Goal: Task Accomplishment & Management: Use online tool/utility

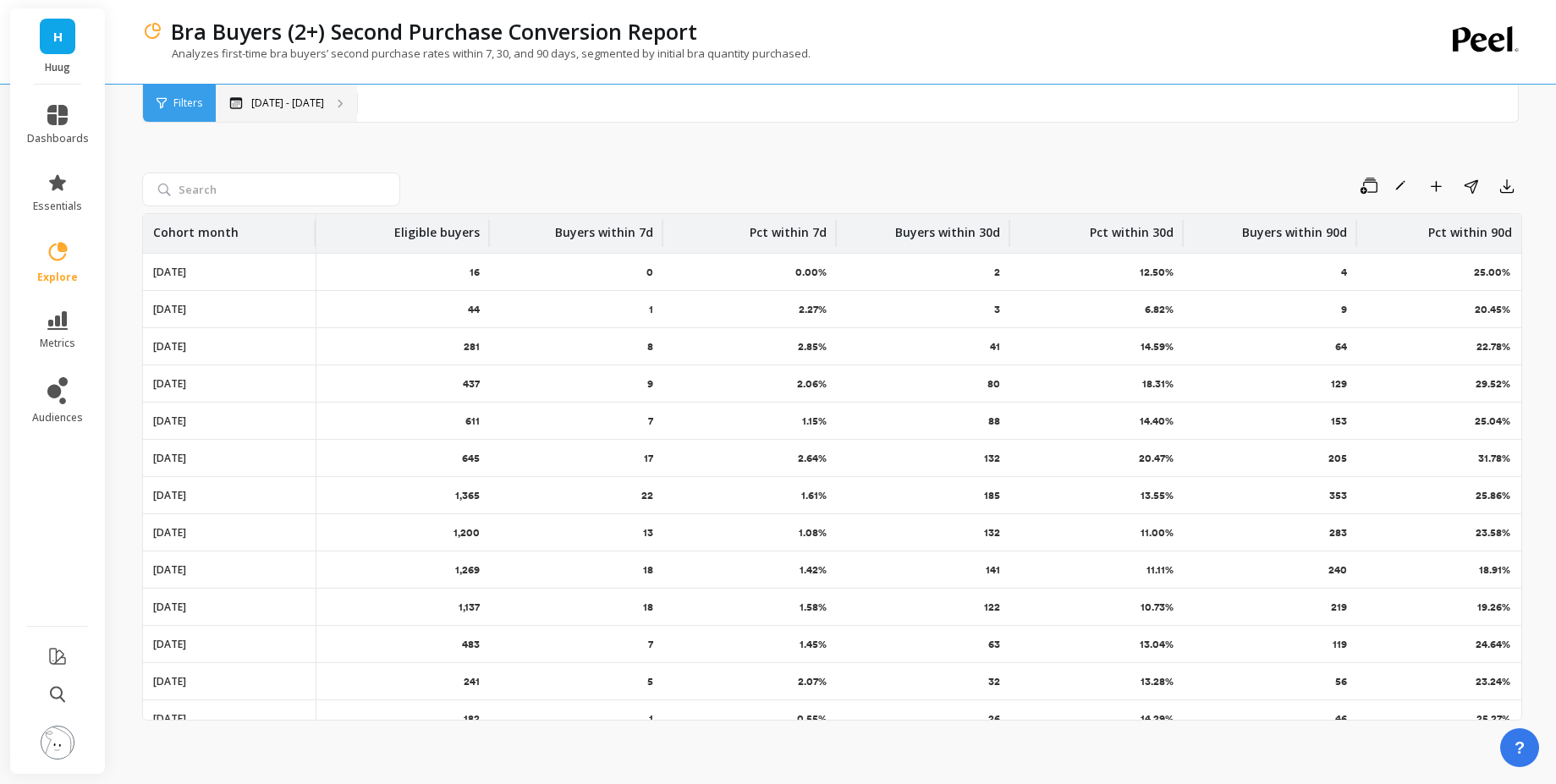
click at [333, 111] on div "Apr 14 - Aug 14" at bounding box center [286, 102] width 142 height 37
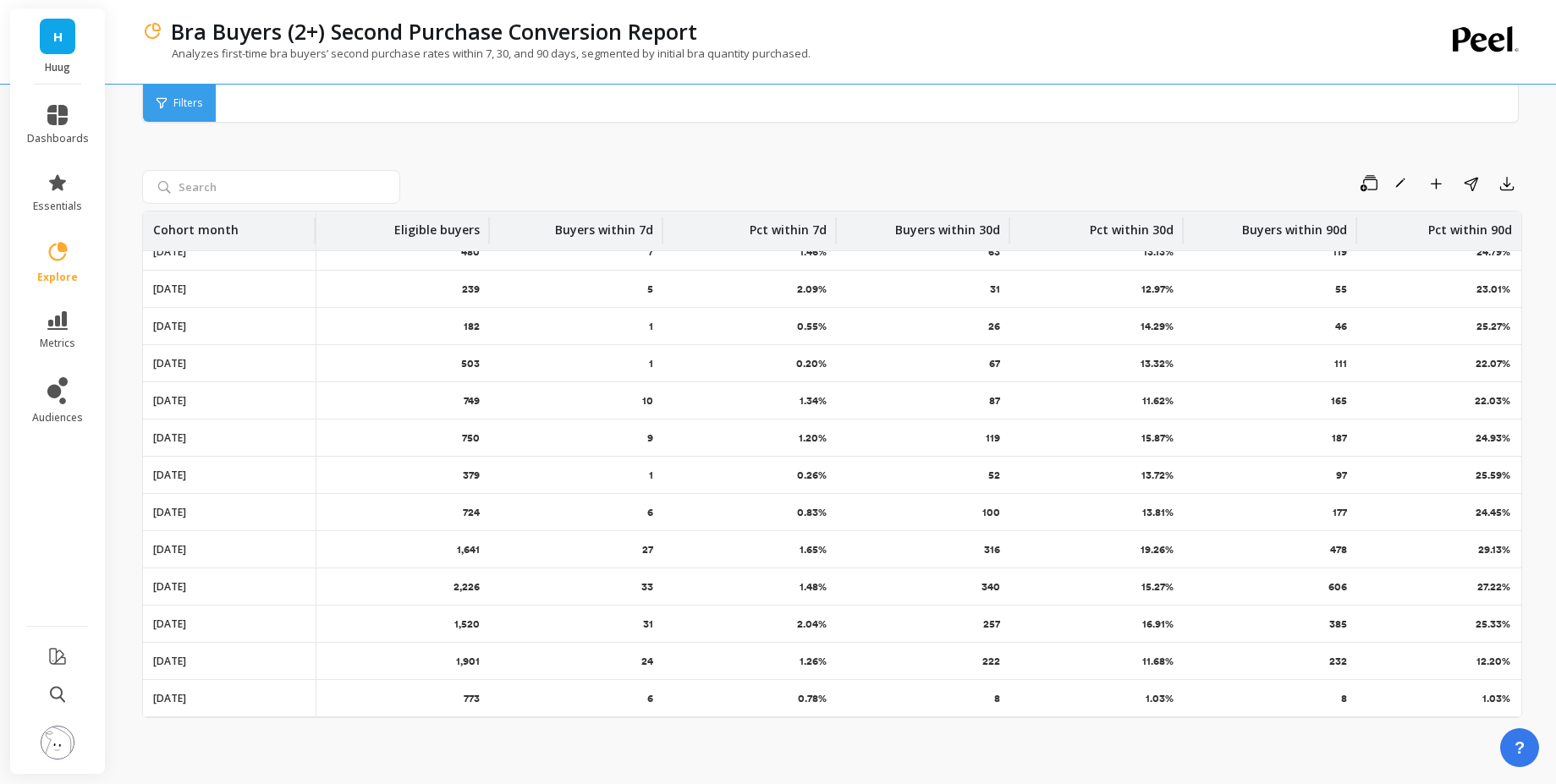
scroll to position [4, 0]
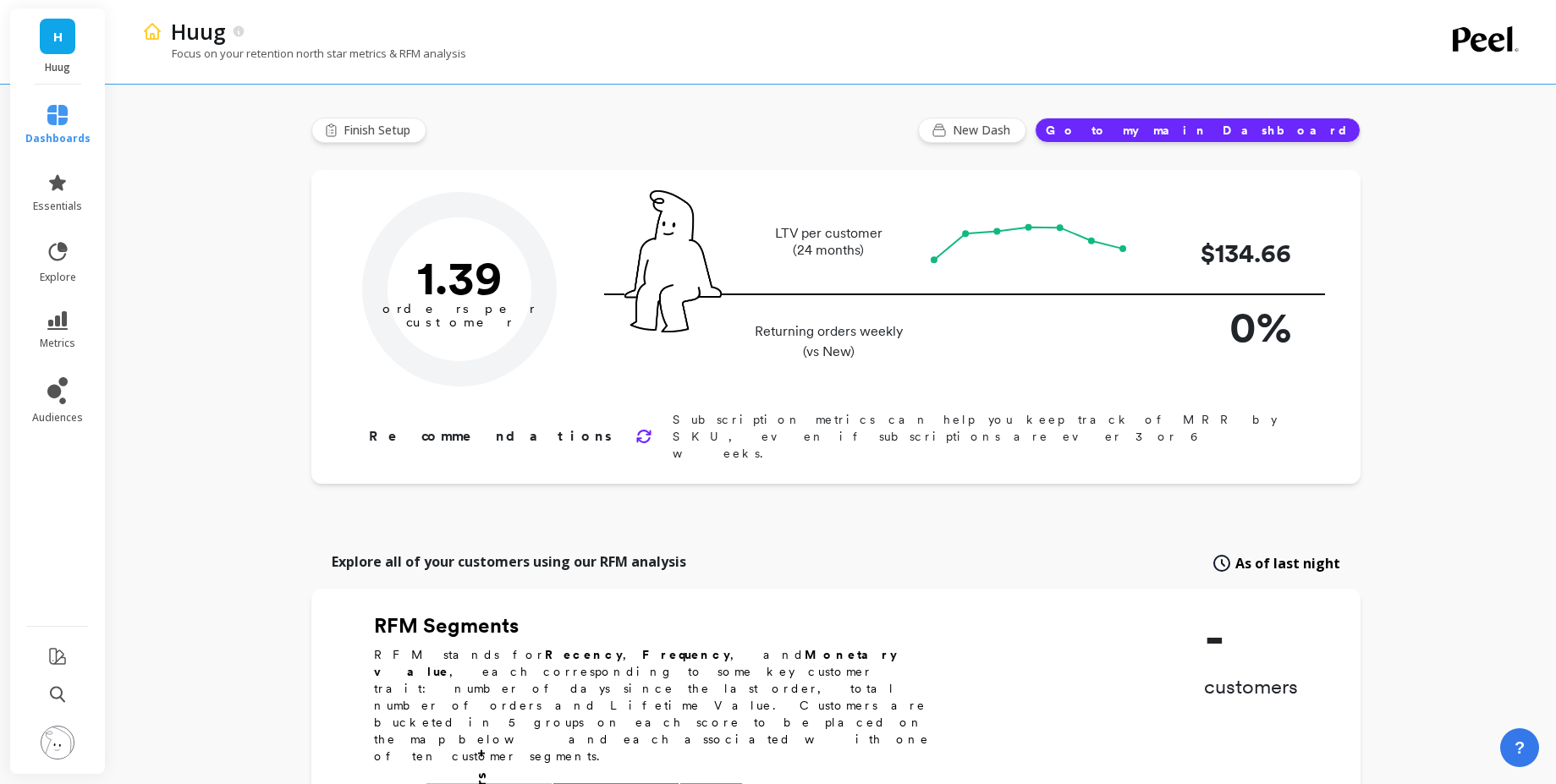
type input "Champions"
type input "1830"
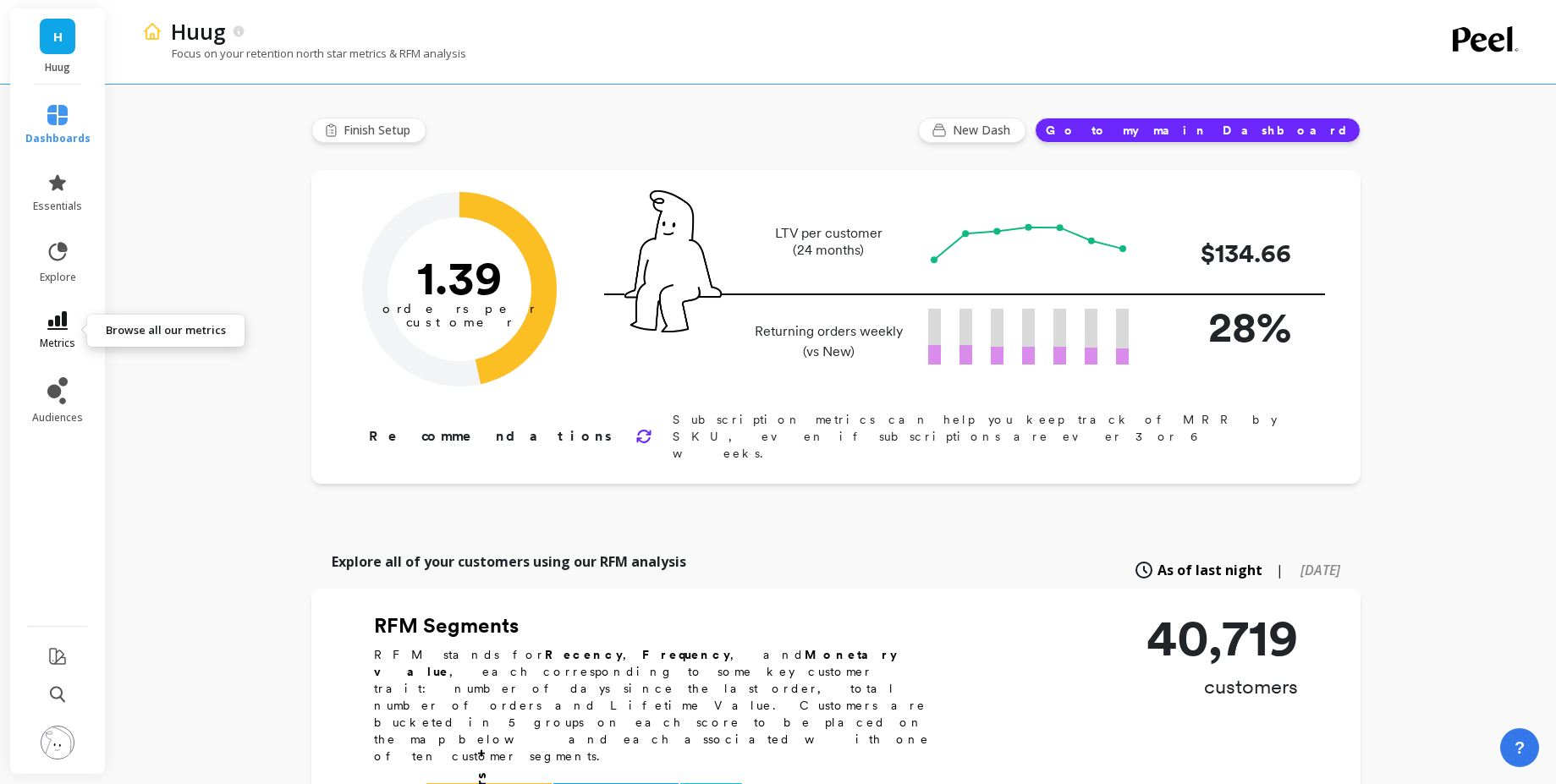
click at [51, 328] on icon at bounding box center [56, 320] width 20 height 18
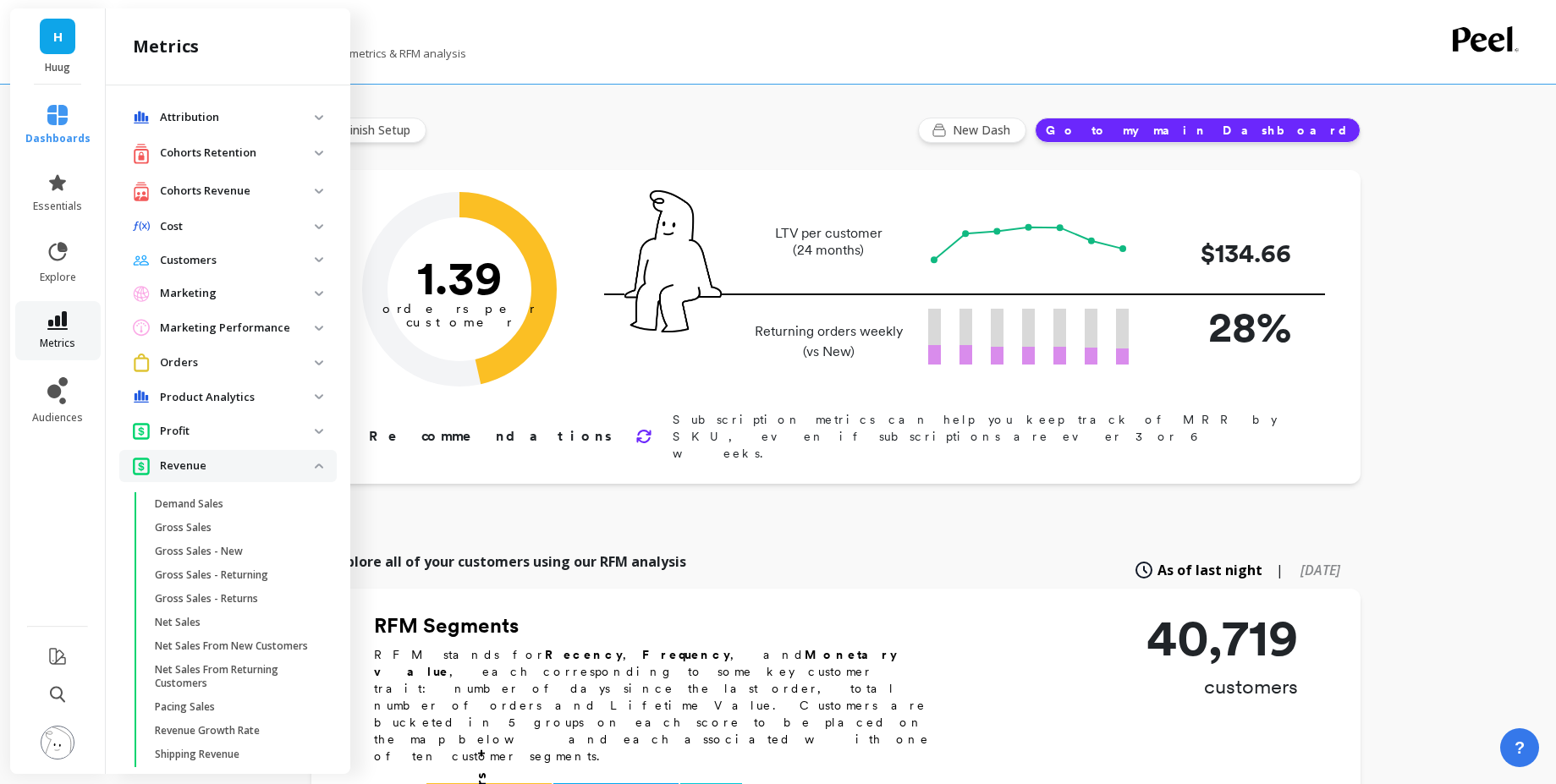
scroll to position [360, 0]
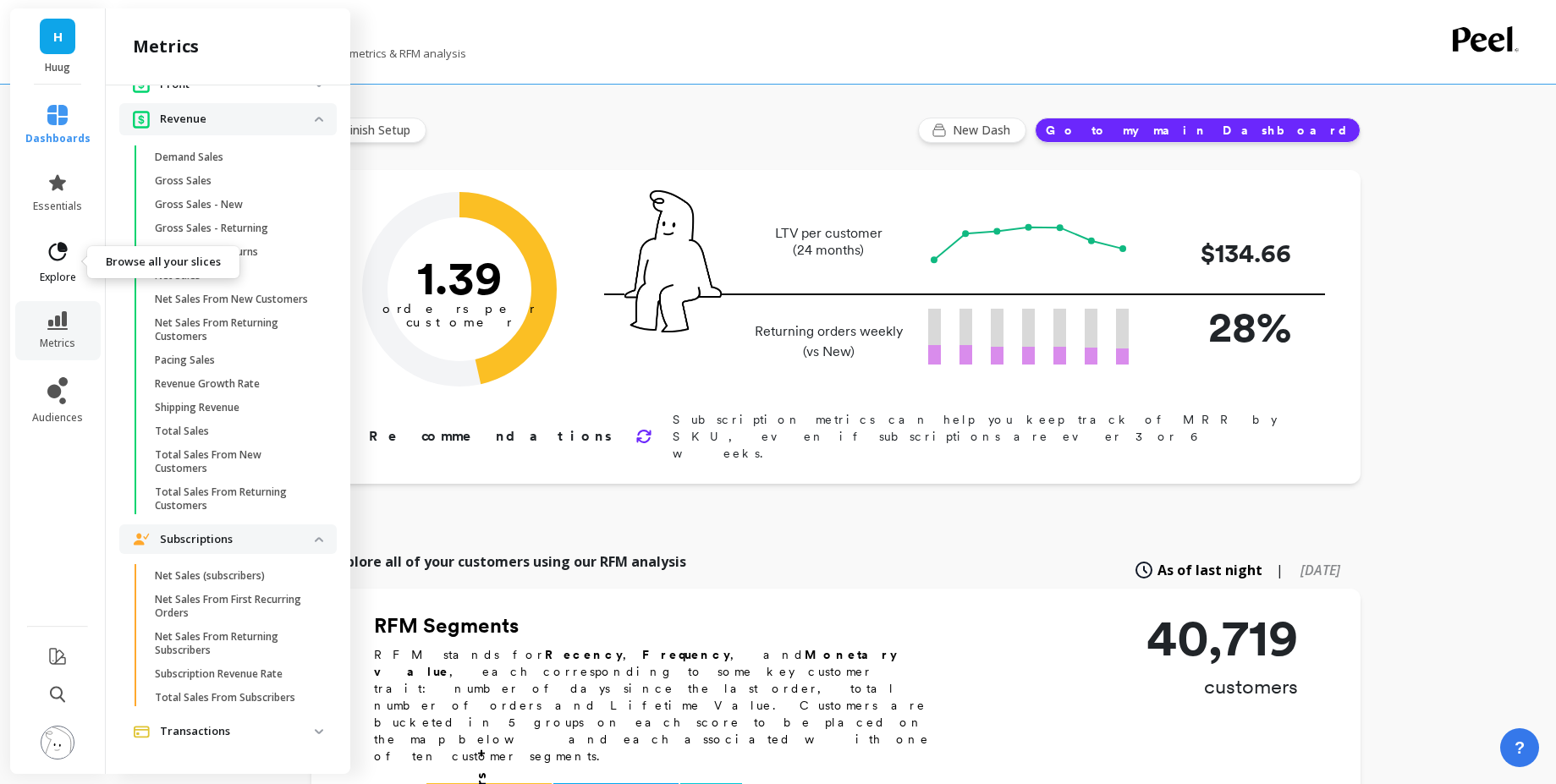
click at [54, 258] on icon at bounding box center [57, 252] width 24 height 24
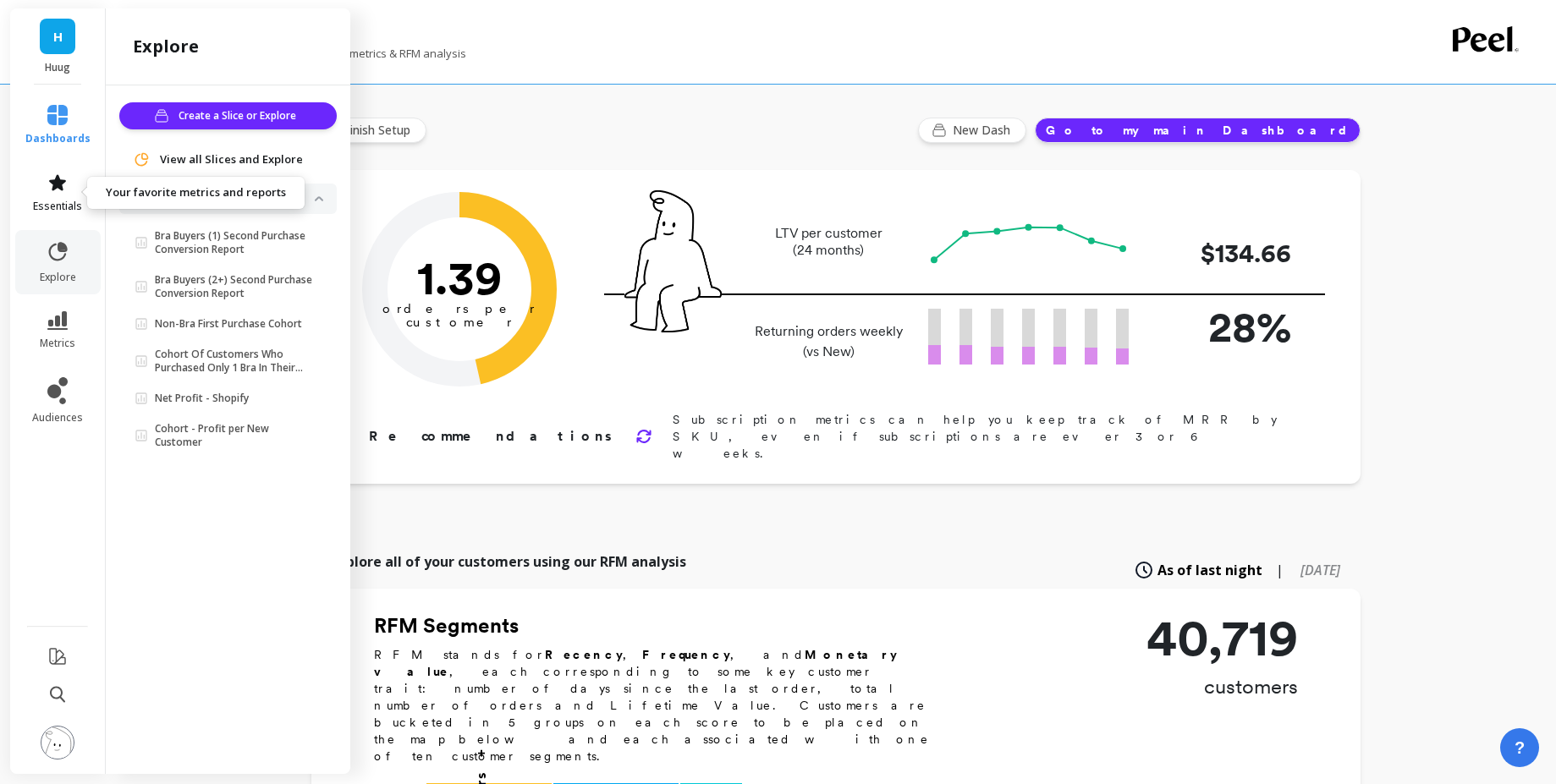
click at [73, 190] on link "essentials" at bounding box center [58, 192] width 65 height 40
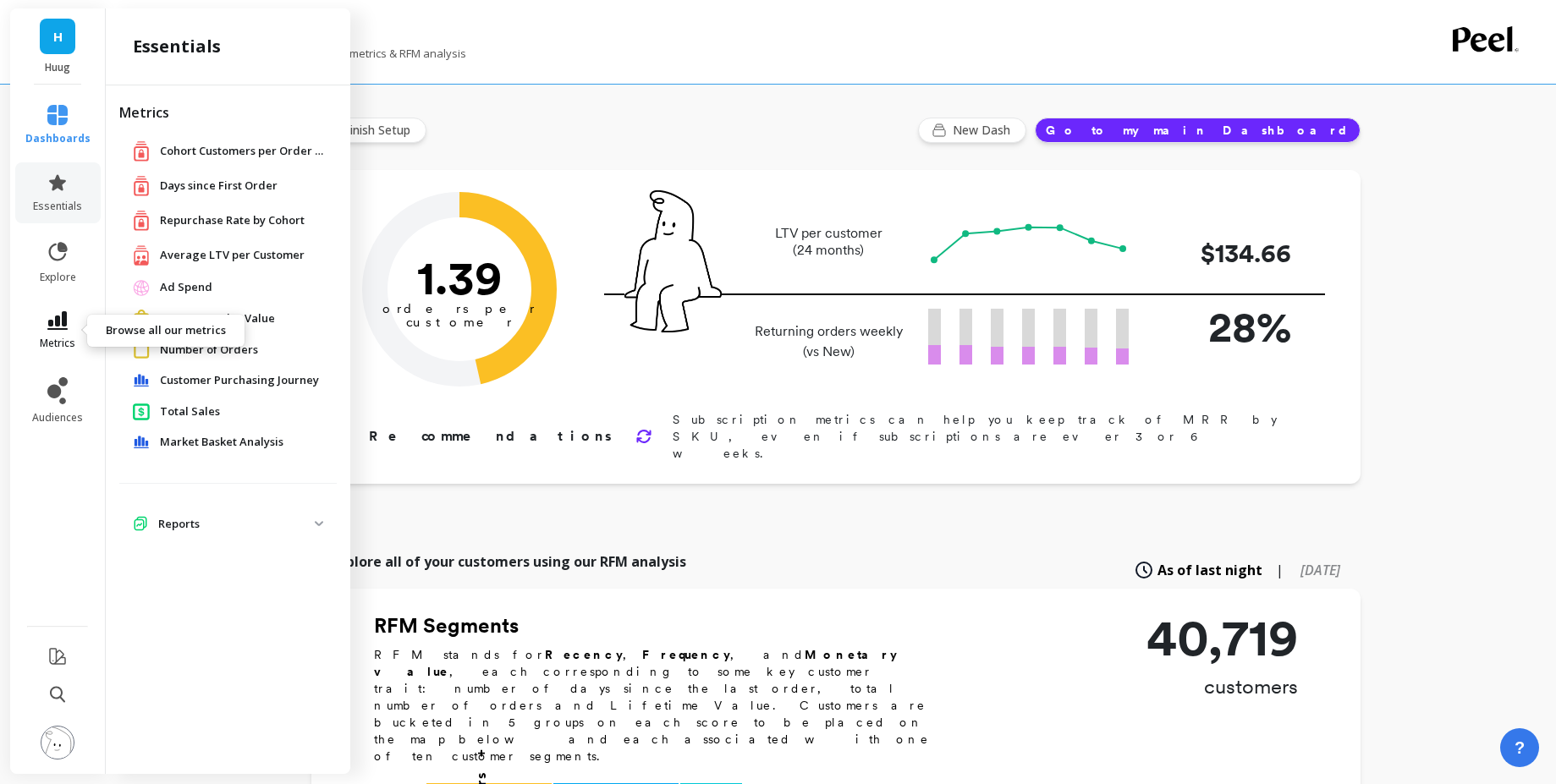
click at [63, 329] on icon at bounding box center [56, 320] width 20 height 18
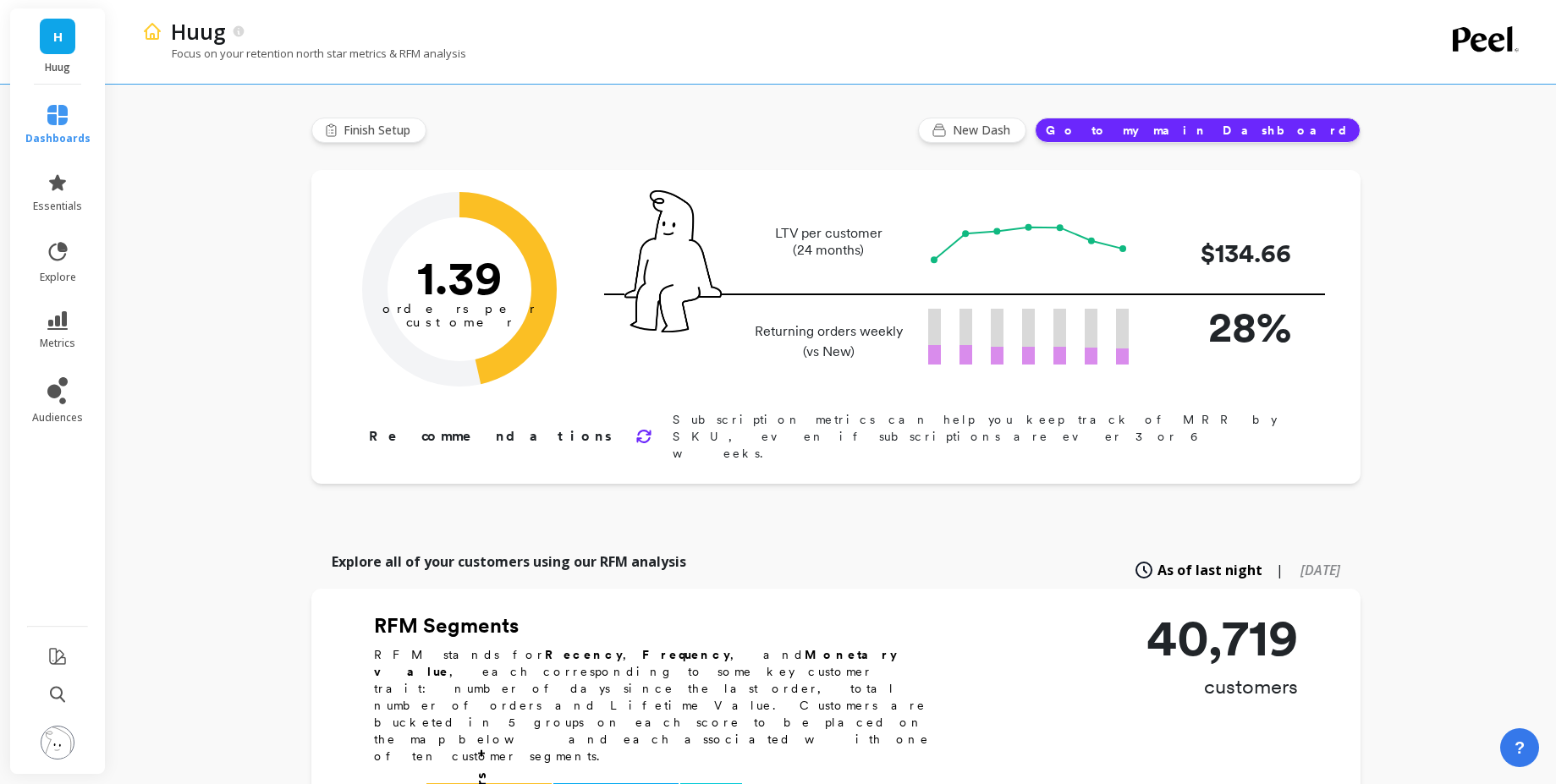
click at [509, 63] on div "Focus on your retention north star metrics & RFM analysis" at bounding box center [762, 62] width 1241 height 33
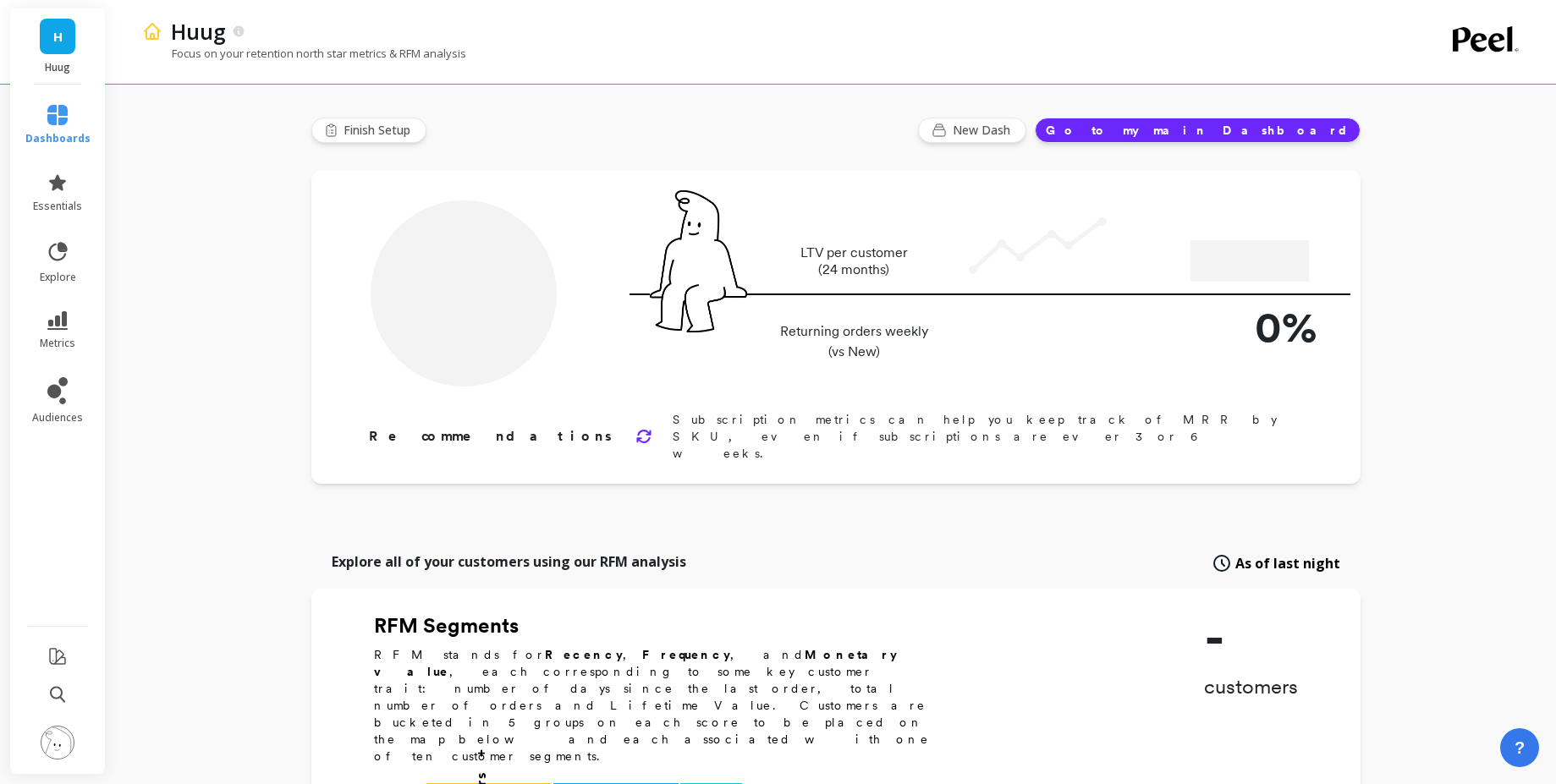
type input "Champions"
type input "1830"
type input "Champions"
type input "8624"
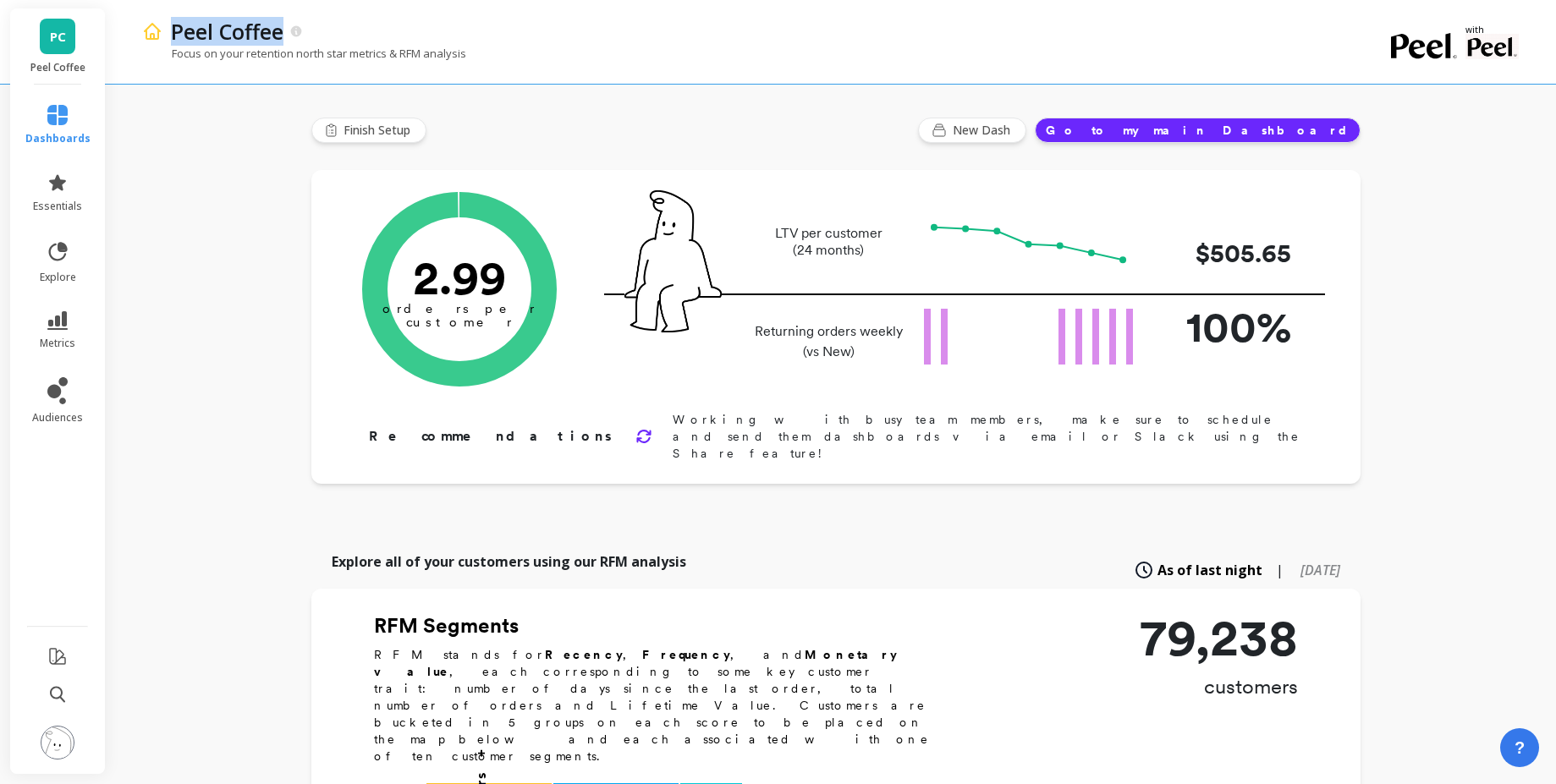
drag, startPoint x: 322, startPoint y: 37, endPoint x: 170, endPoint y: 14, distance: 153.7
click at [170, 14] on div "Peel Coffee Focus on your retention north star metrics & RFM analysis" at bounding box center [762, 41] width 1241 height 83
click at [203, 77] on div "Focus on your retention north star metrics & RFM analysis" at bounding box center [762, 62] width 1241 height 33
drag, startPoint x: 366, startPoint y: 50, endPoint x: 193, endPoint y: 34, distance: 173.7
click at [193, 34] on div "Peel Coffee Focus on your retention north star metrics & RFM analysis" at bounding box center [762, 41] width 1241 height 83
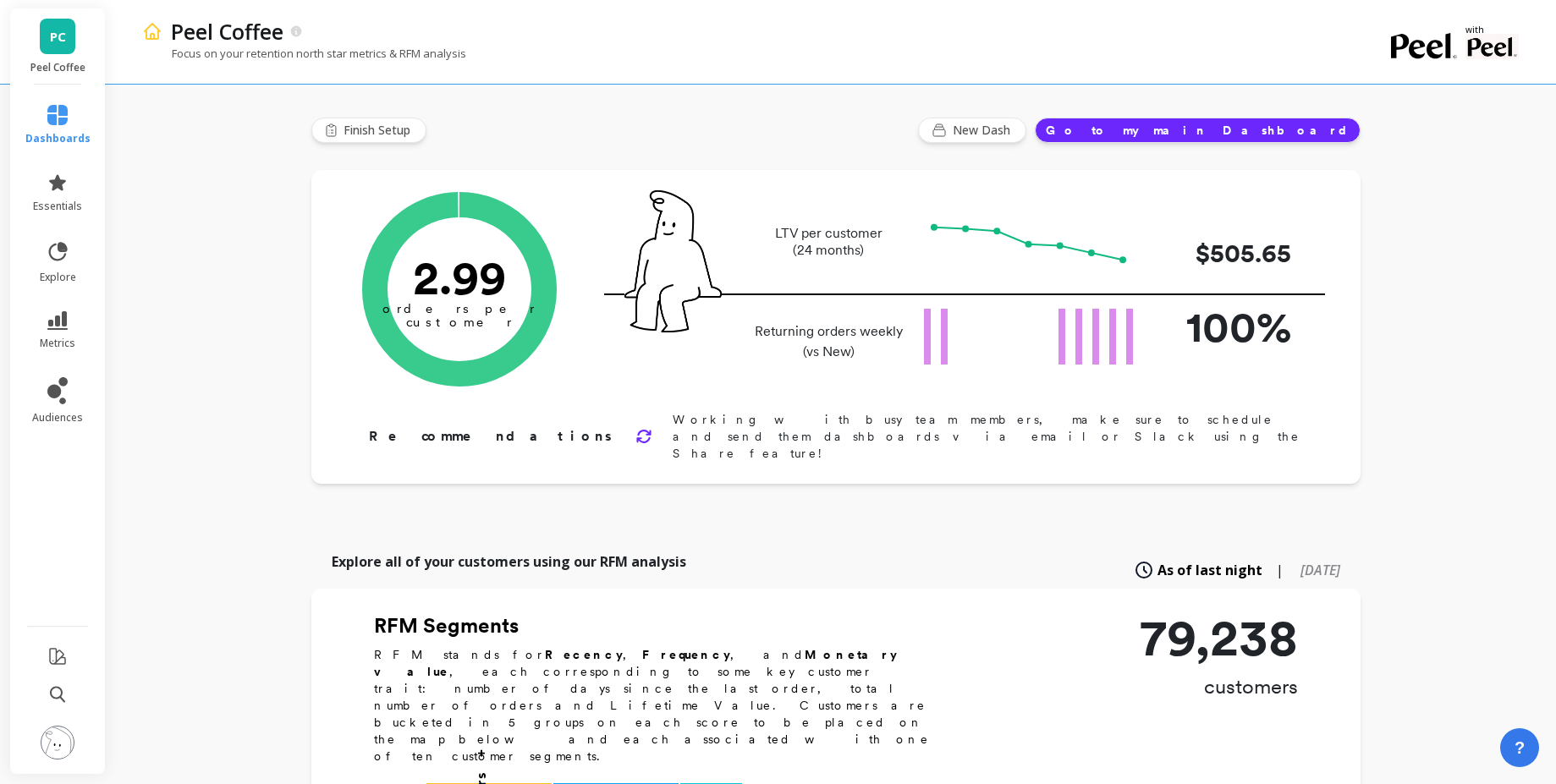
click at [205, 70] on div "Focus on your retention north star metrics & RFM analysis" at bounding box center [762, 62] width 1241 height 33
drag, startPoint x: 327, startPoint y: 33, endPoint x: 172, endPoint y: 17, distance: 155.8
click at [172, 17] on div "Peel Coffee" at bounding box center [773, 32] width 1221 height 29
drag, startPoint x: 156, startPoint y: 63, endPoint x: 176, endPoint y: 51, distance: 23.3
click at [156, 62] on div "Focus on your retention north star metrics & RFM analysis" at bounding box center [762, 62] width 1241 height 33
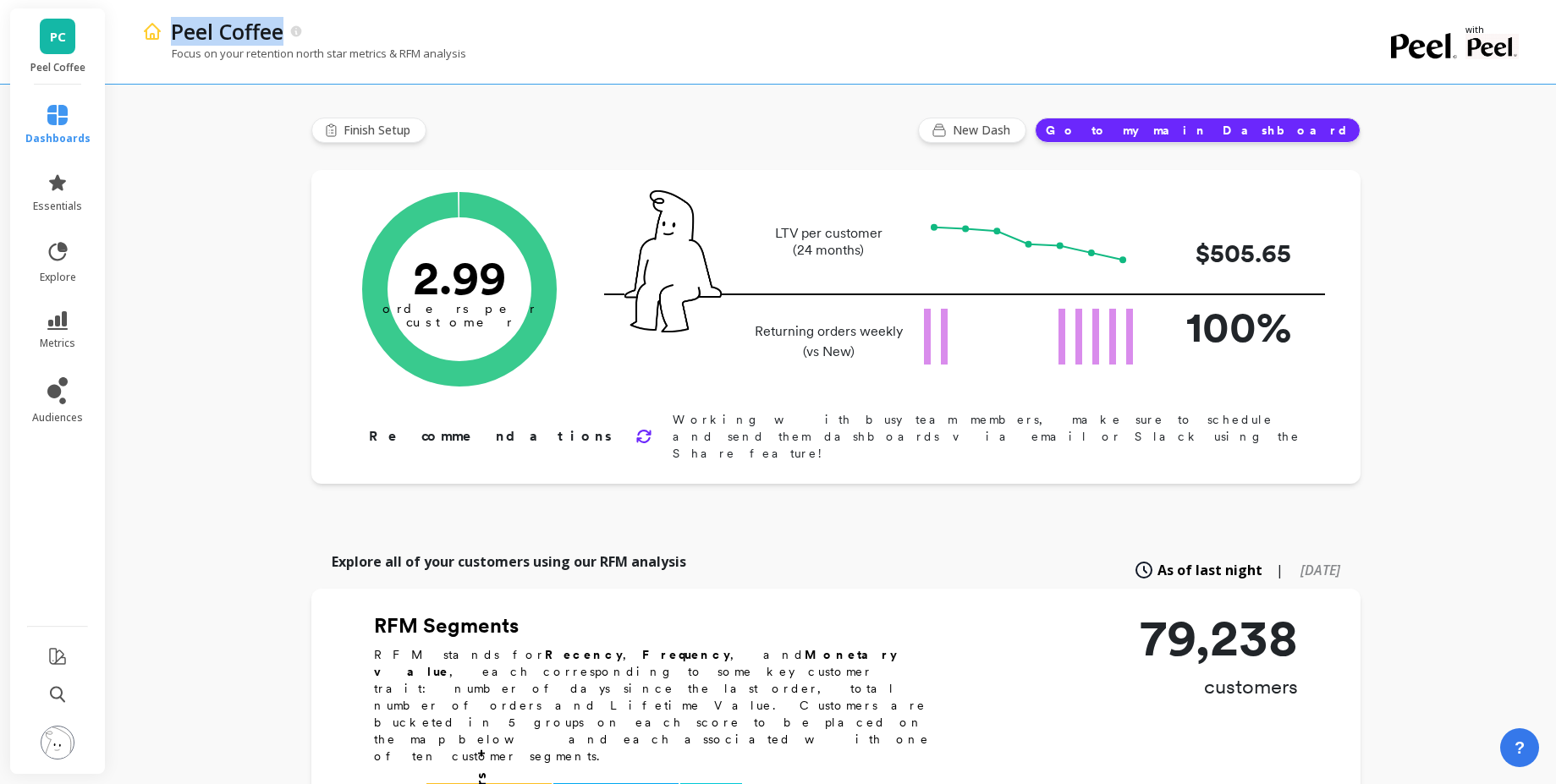
drag, startPoint x: 310, startPoint y: 26, endPoint x: 214, endPoint y: 7, distance: 97.9
click at [214, 7] on div "Peel Coffee Focus on your retention north star metrics & RFM analysis" at bounding box center [762, 41] width 1241 height 83
click at [498, 57] on div "Focus on your retention north star metrics & RFM analysis" at bounding box center [762, 62] width 1241 height 33
drag, startPoint x: 173, startPoint y: 34, endPoint x: 284, endPoint y: 56, distance: 113.2
click at [284, 56] on div "Peel Coffee Focus on your retention north star metrics & RFM analysis" at bounding box center [762, 41] width 1241 height 83
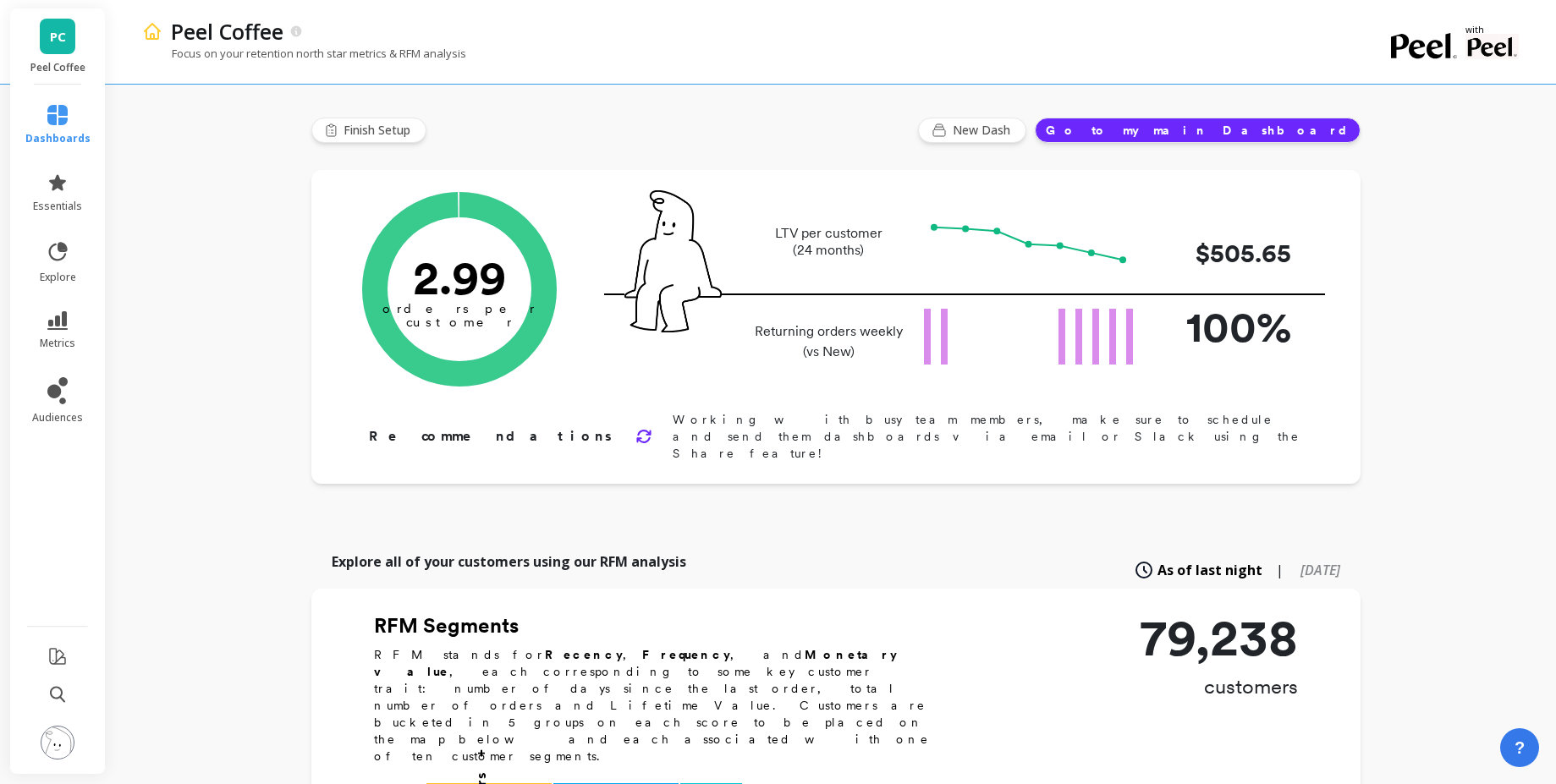
click at [63, 265] on link "explore" at bounding box center [58, 262] width 65 height 44
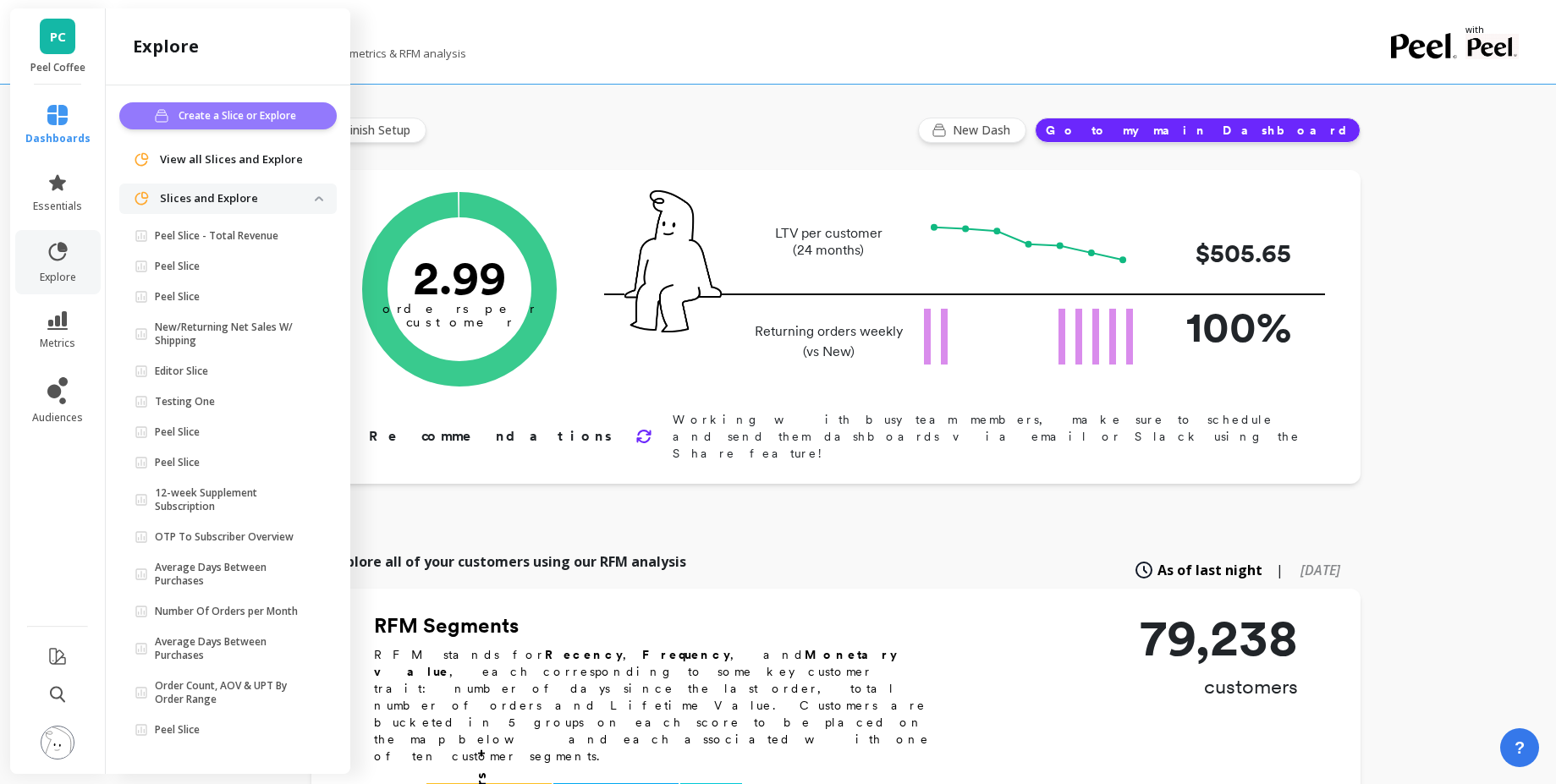
click at [251, 115] on span "Create a Slice or Explore" at bounding box center [239, 116] width 123 height 17
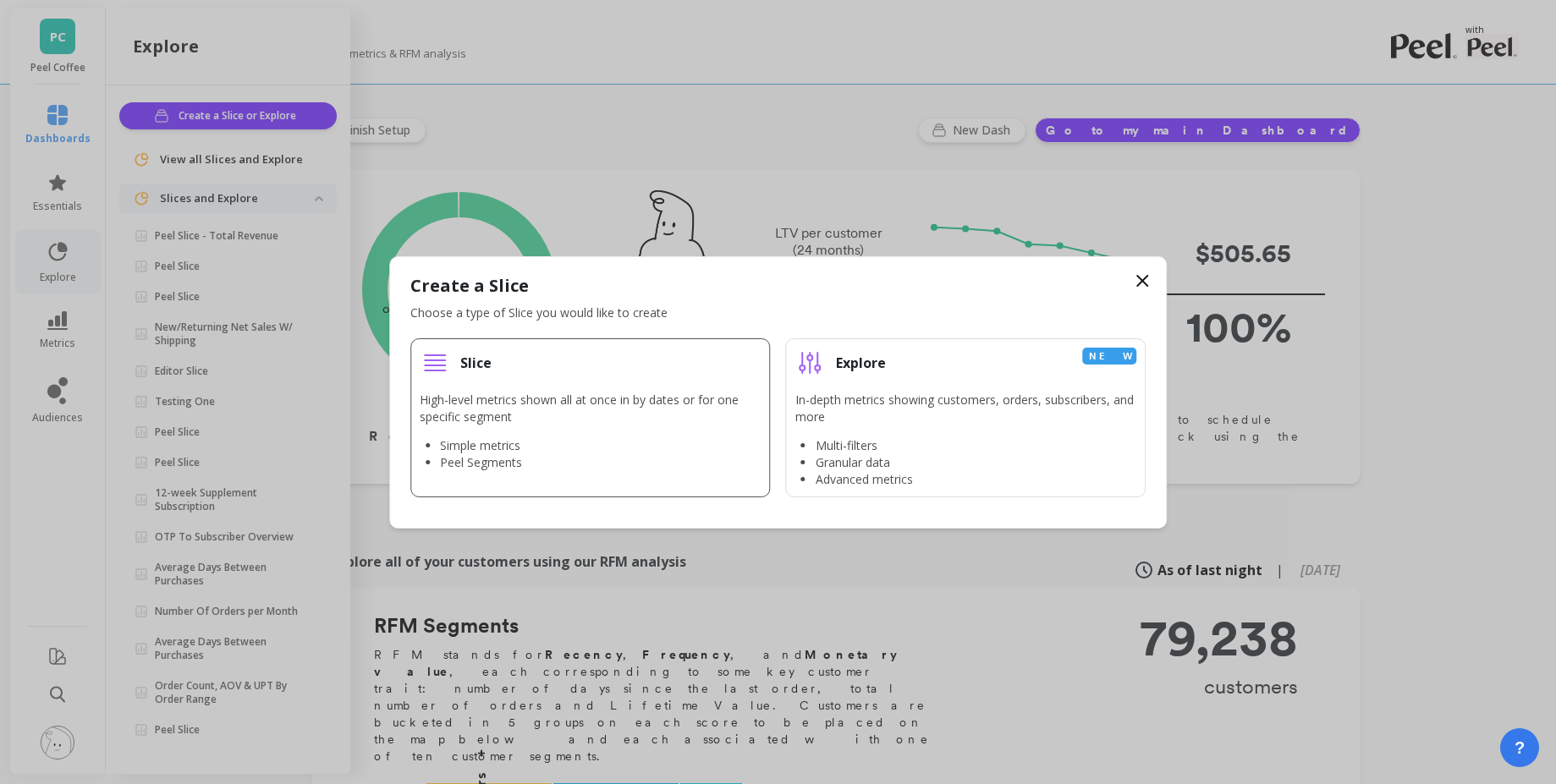
click at [521, 364] on div "Slice" at bounding box center [590, 363] width 342 height 31
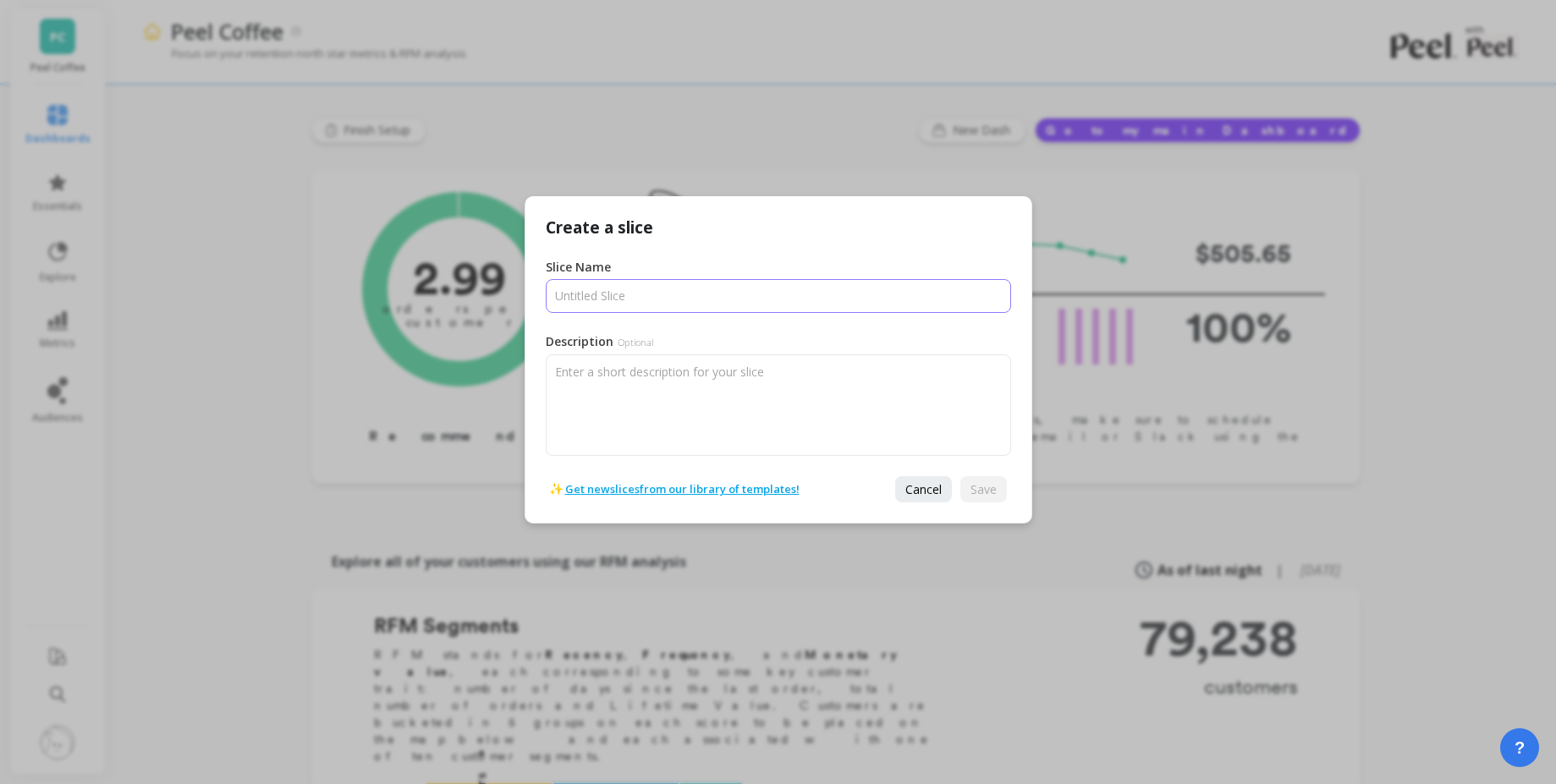
click at [592, 301] on input "Slice Name" at bounding box center [778, 296] width 465 height 34
drag, startPoint x: 600, startPoint y: 301, endPoint x: 620, endPoint y: 279, distance: 29.7
click at [598, 295] on input "Slice Name" at bounding box center [778, 296] width 465 height 34
type input "Peel Slice"
click at [984, 485] on span "Save" at bounding box center [982, 489] width 26 height 16
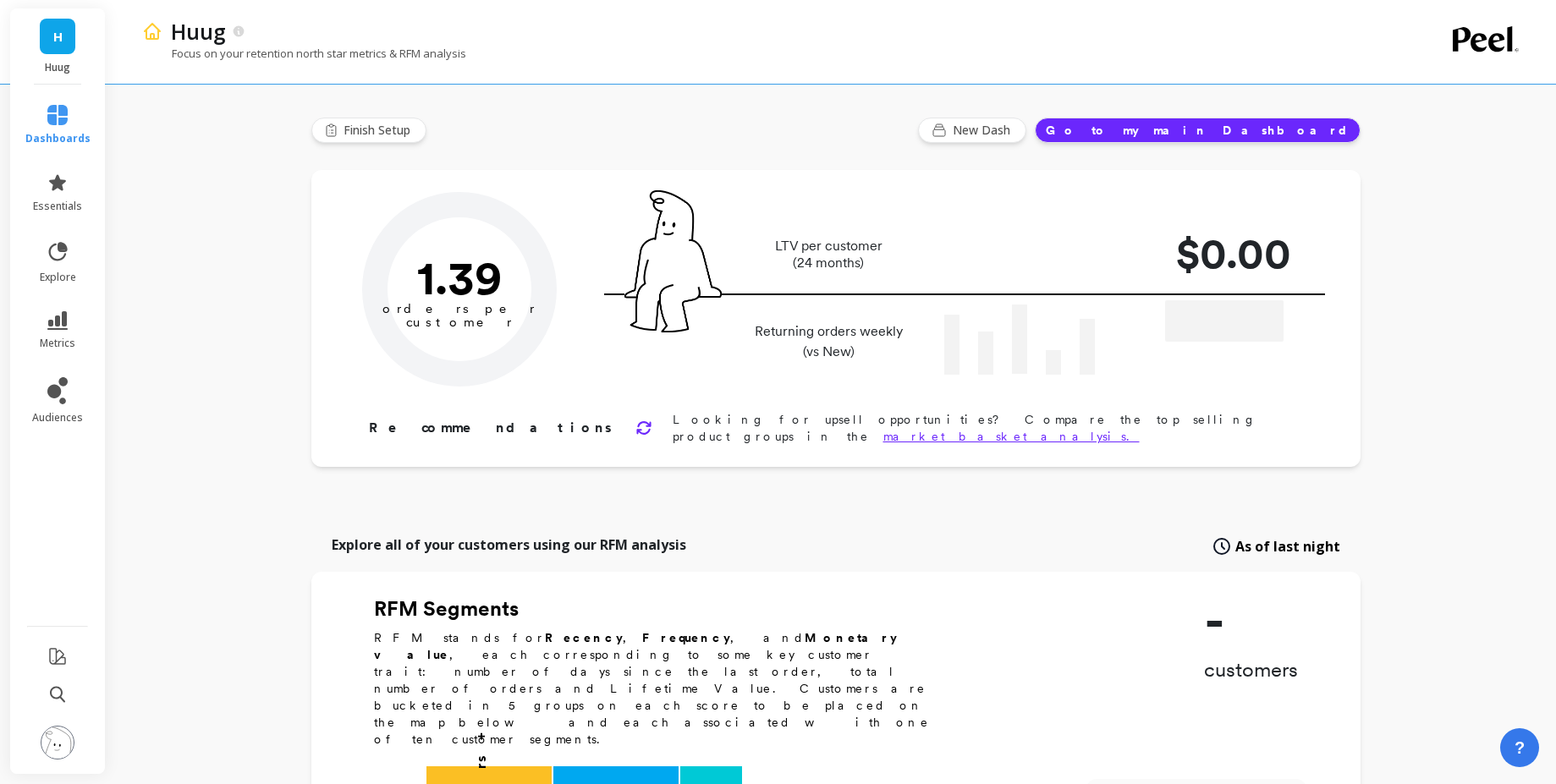
type input "Champions"
type input "1830"
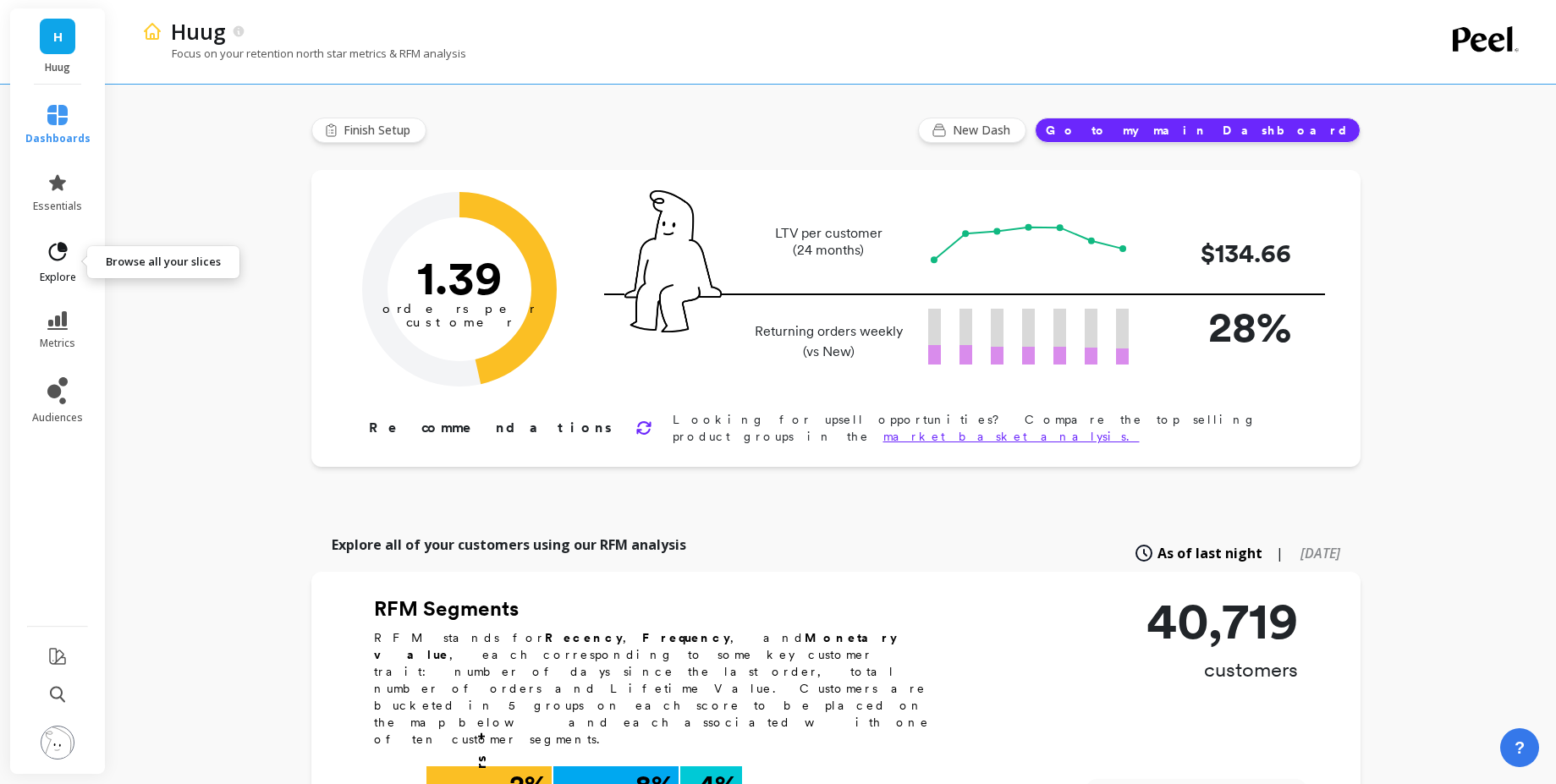
click at [60, 252] on icon at bounding box center [57, 252] width 24 height 24
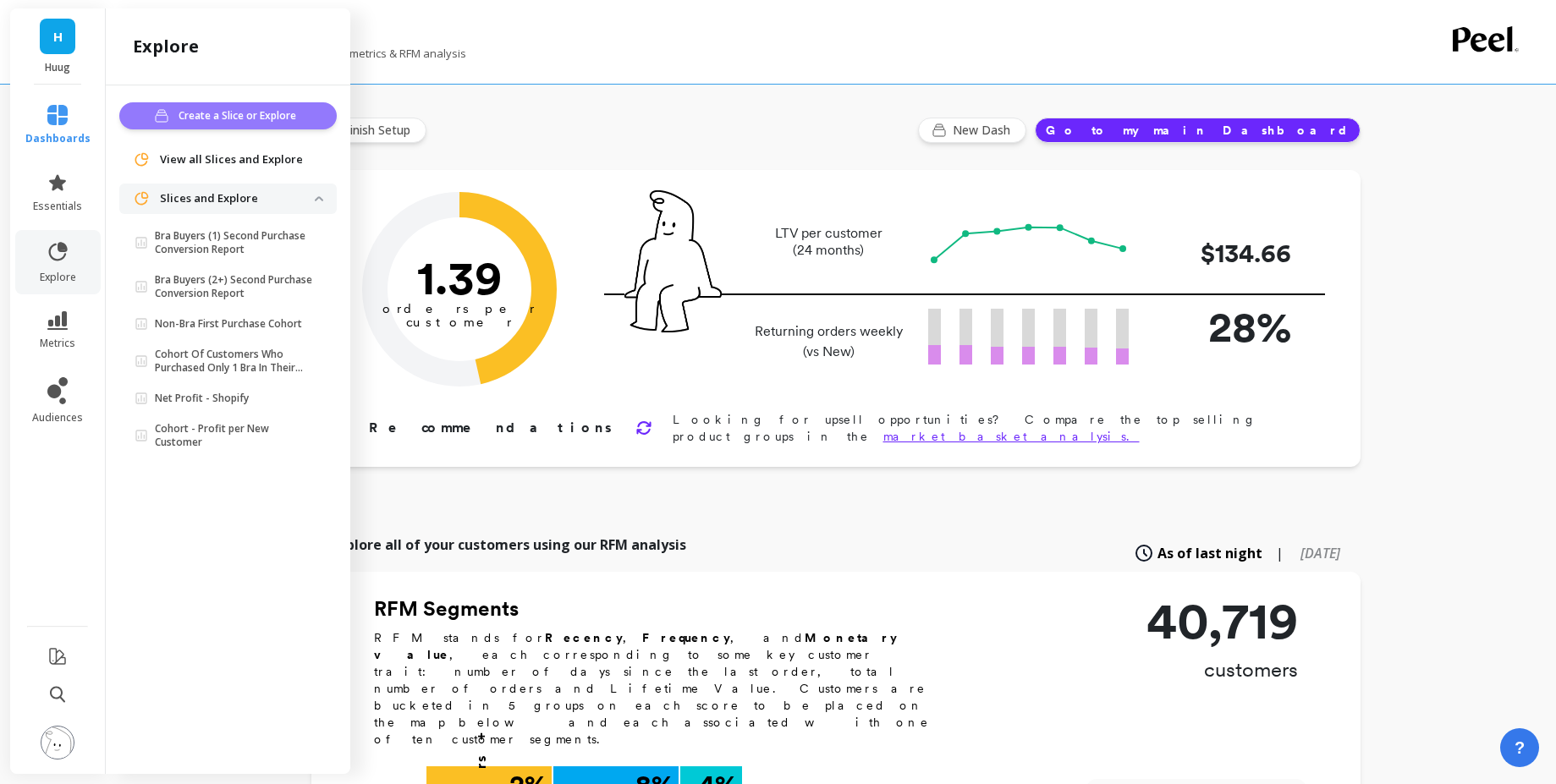
click at [243, 124] on button "Create a Slice or Explore" at bounding box center [228, 116] width 217 height 27
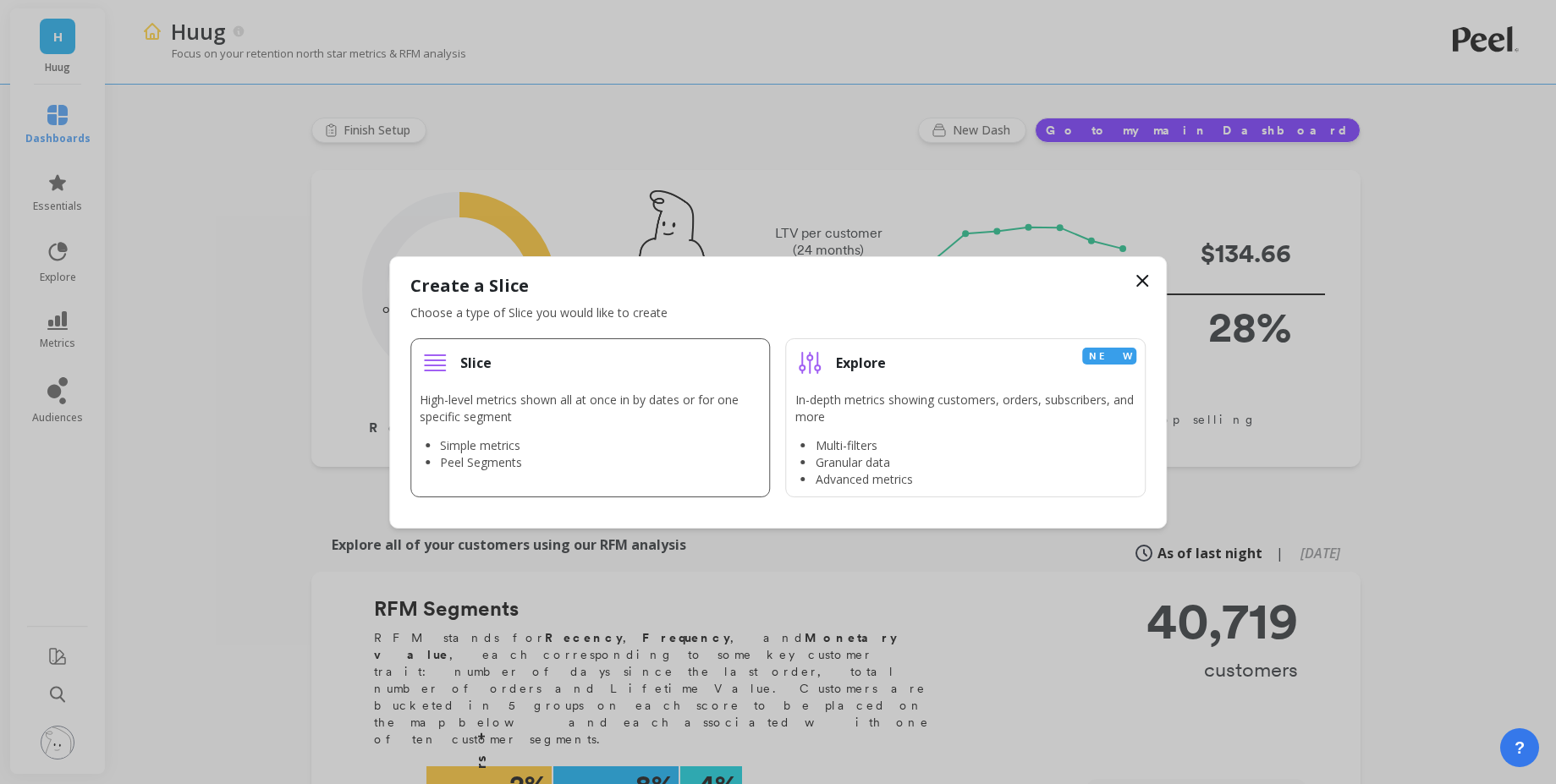
click at [508, 383] on li "Slice High-level metrics shown all at once in by dates or for one specific segm…" at bounding box center [591, 417] width 360 height 159
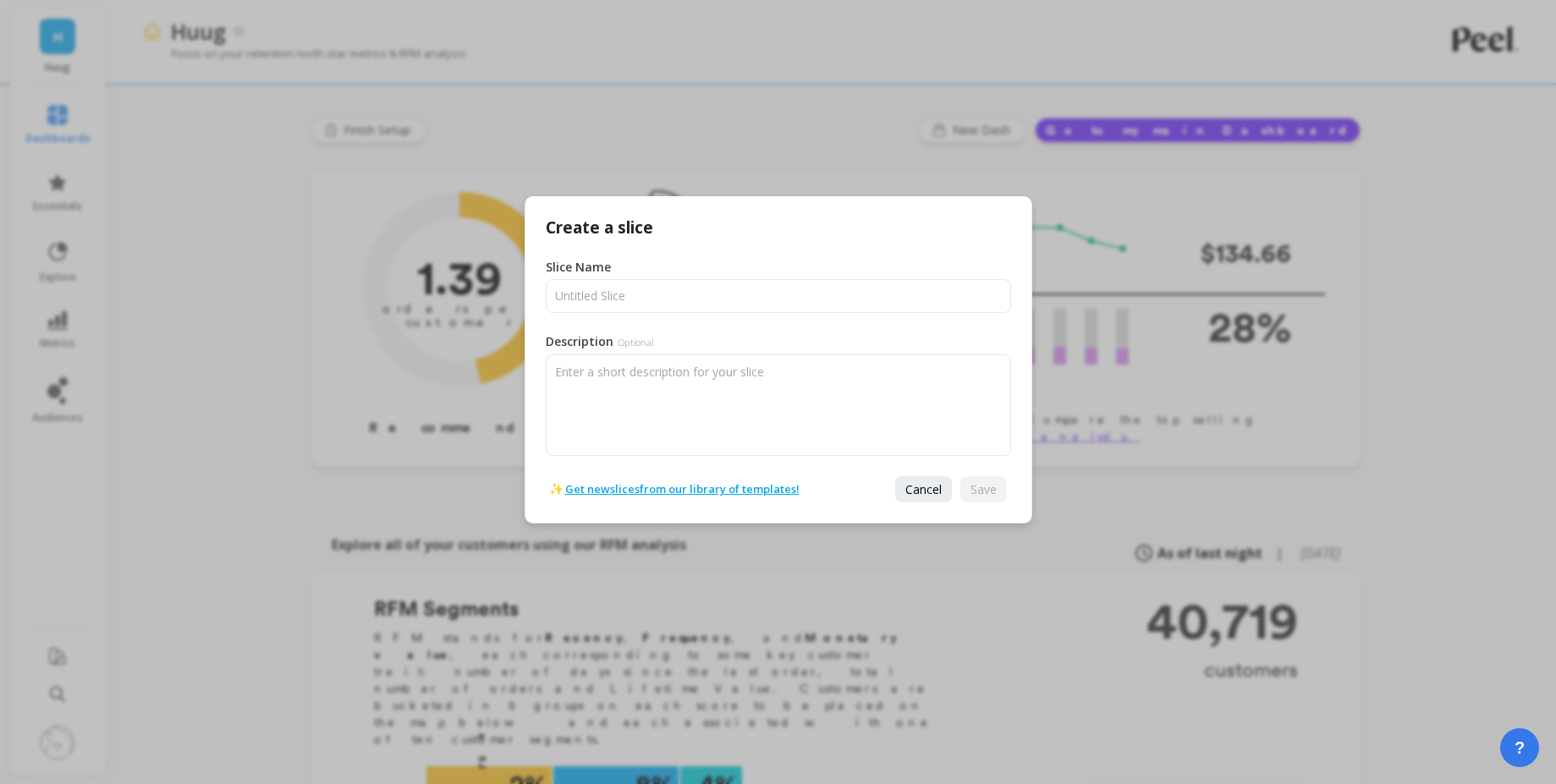
click at [650, 278] on div "Slice Name" at bounding box center [778, 285] width 465 height 55
click at [639, 291] on input "Slice Name" at bounding box center [778, 296] width 465 height 34
type input "Peel Slice2"
click at [1000, 488] on button "Save" at bounding box center [983, 488] width 47 height 26
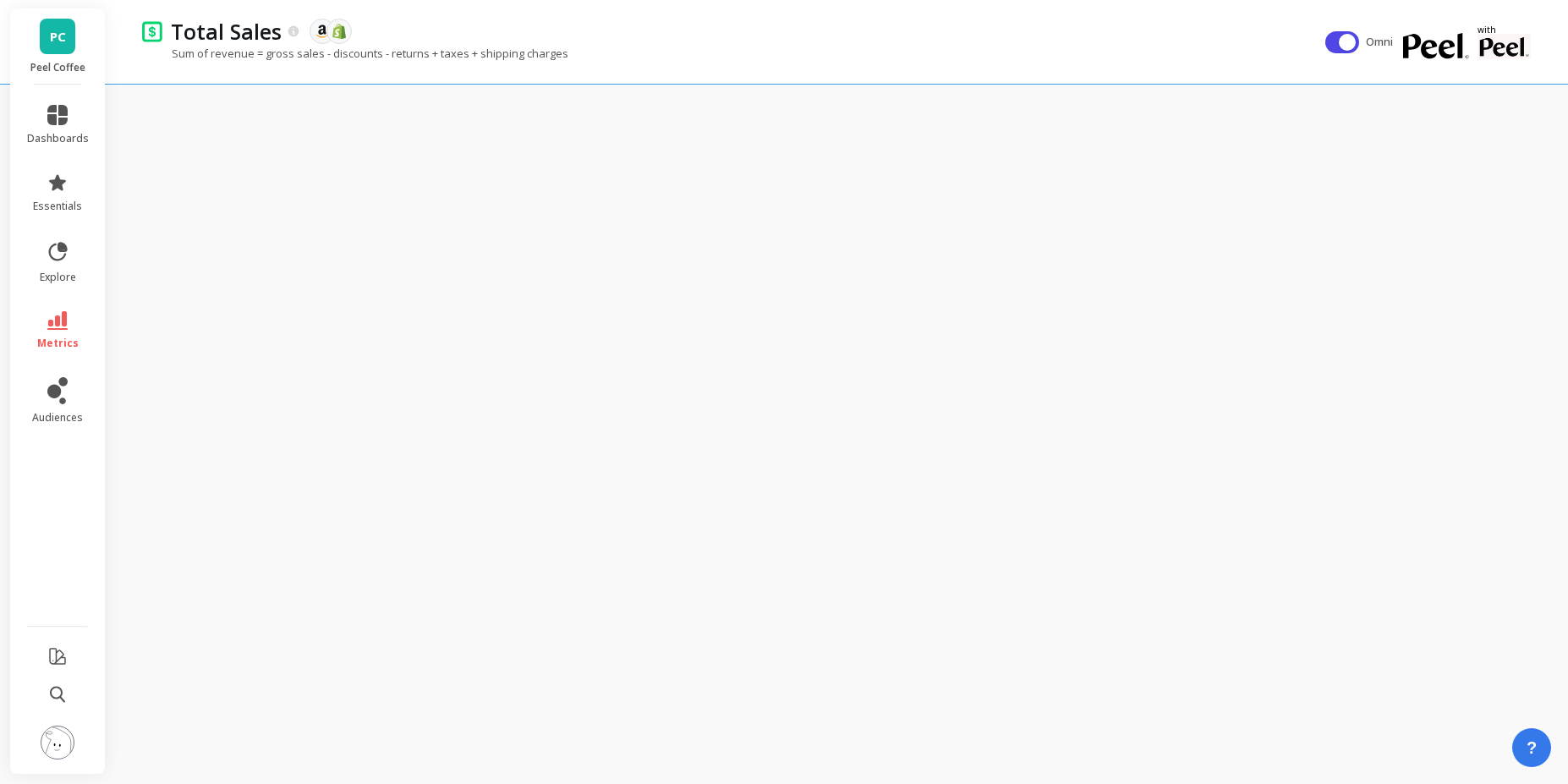
drag, startPoint x: 1323, startPoint y: 45, endPoint x: 1334, endPoint y: 45, distance: 11.0
click at [1323, 44] on div "Total Sales The data you are viewing comes from: Amazon Seller Central Shopify" at bounding box center [745, 32] width 1164 height 29
click at [1334, 45] on button "button" at bounding box center [1342, 42] width 34 height 22
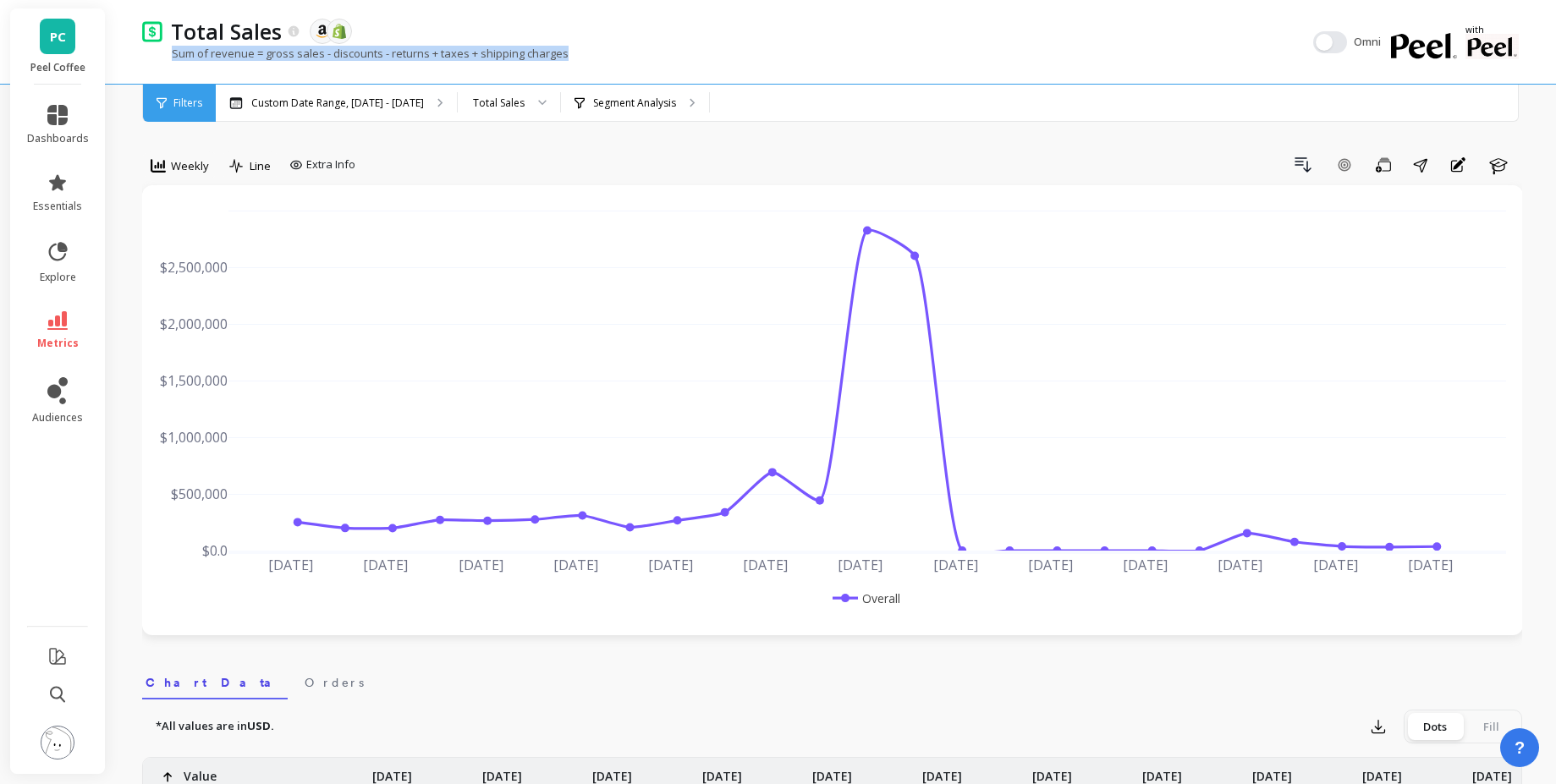
drag, startPoint x: 158, startPoint y: 58, endPoint x: 591, endPoint y: 52, distance: 433.0
click at [591, 52] on div "Sum of revenue = gross sales - discounts - returns + taxes + shipping charges" at bounding box center [727, 62] width 1171 height 33
click at [592, 50] on div "Sum of revenue = gross sales - discounts - returns + taxes + shipping charges" at bounding box center [727, 62] width 1171 height 33
click at [174, 178] on div "Weekly" at bounding box center [180, 166] width 69 height 29
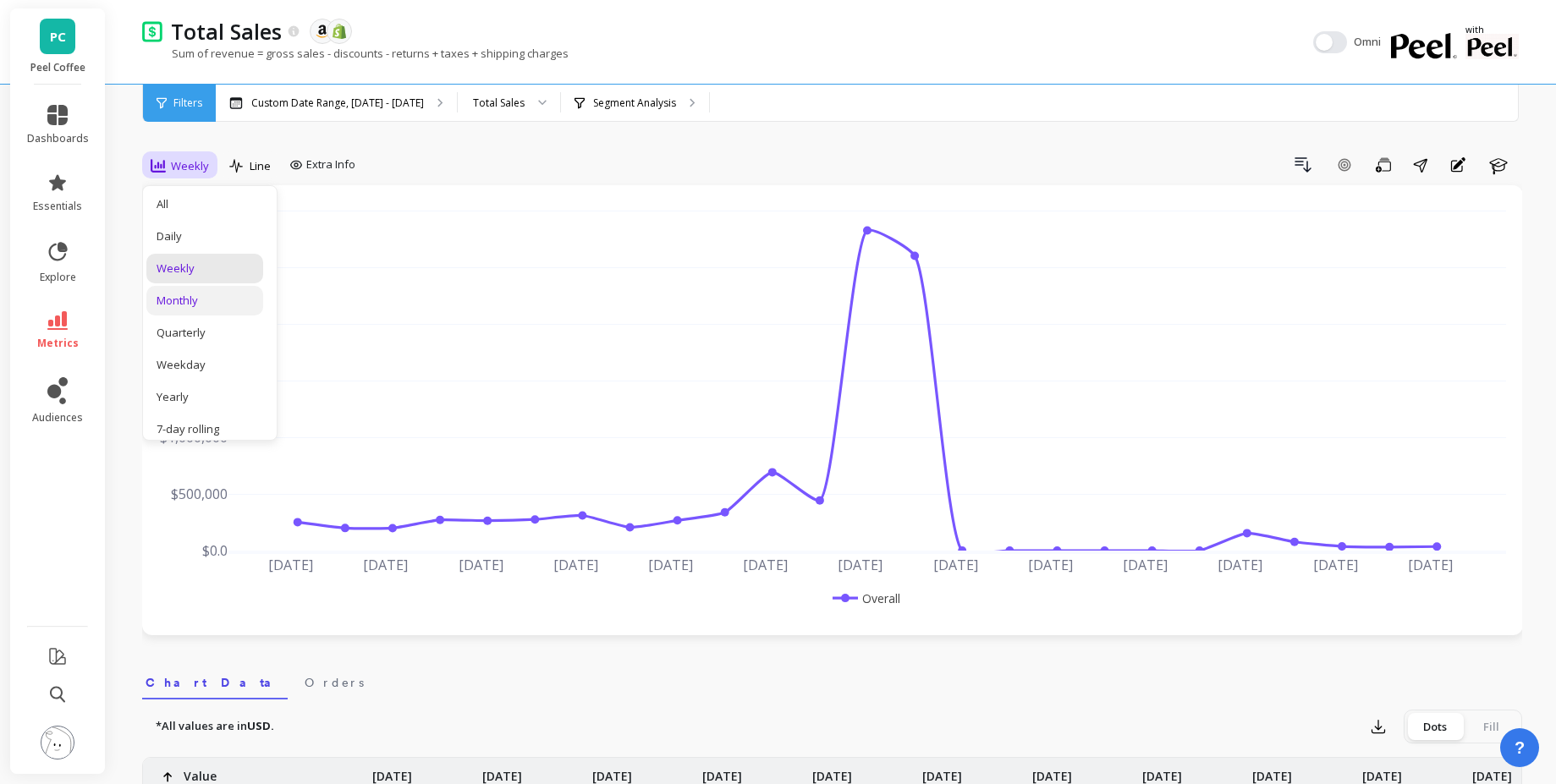
click at [187, 290] on div "Monthly" at bounding box center [205, 301] width 117 height 30
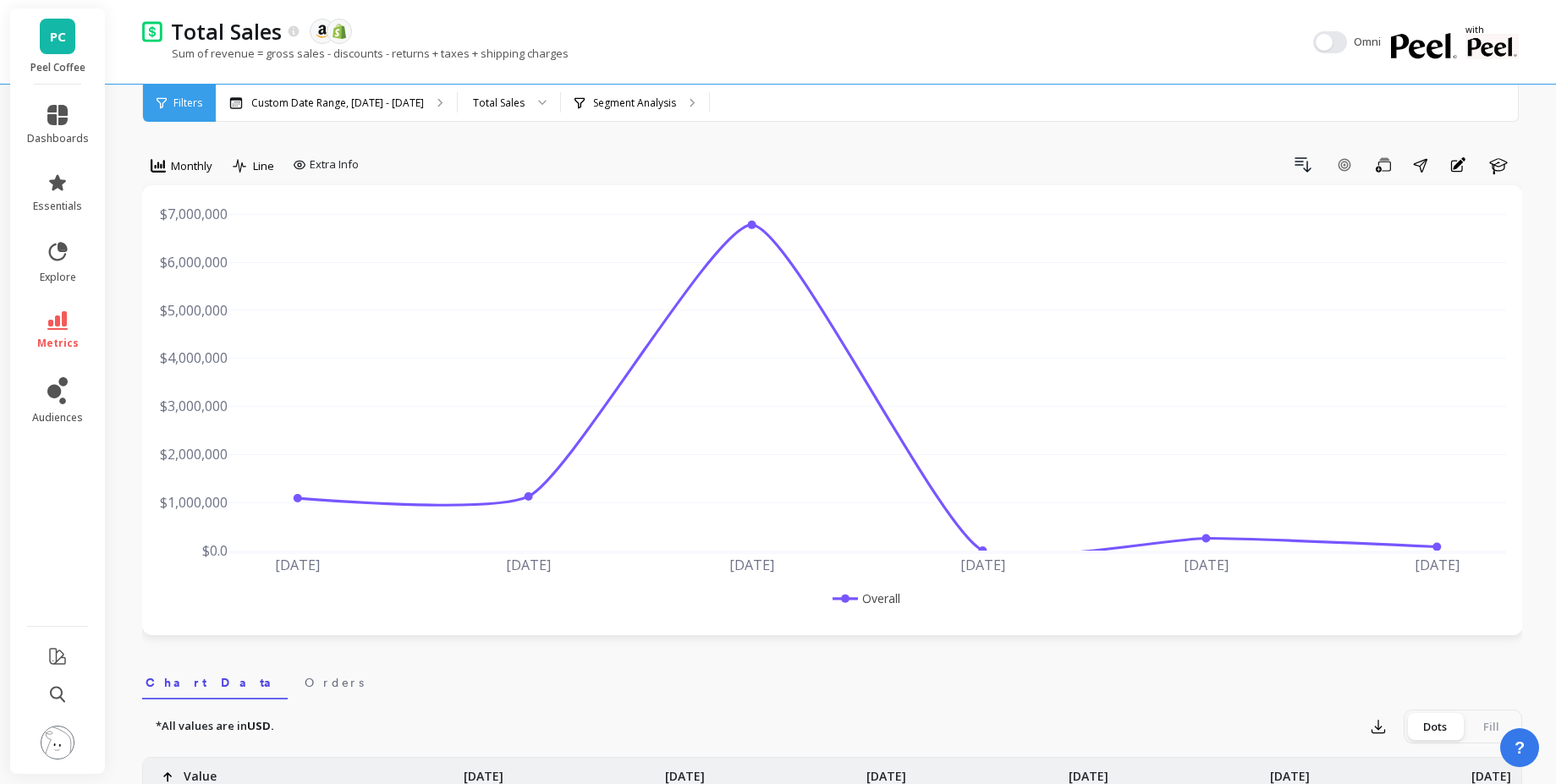
drag, startPoint x: 714, startPoint y: 568, endPoint x: 771, endPoint y: 574, distance: 57.3
click at [771, 574] on div "Mar 2025 Apr 2025 May 2025 Jun 2025 Jul 2025 Aug 2025 $0.0 $1,000,000 $2,000,00…" at bounding box center [832, 410] width 1347 height 416
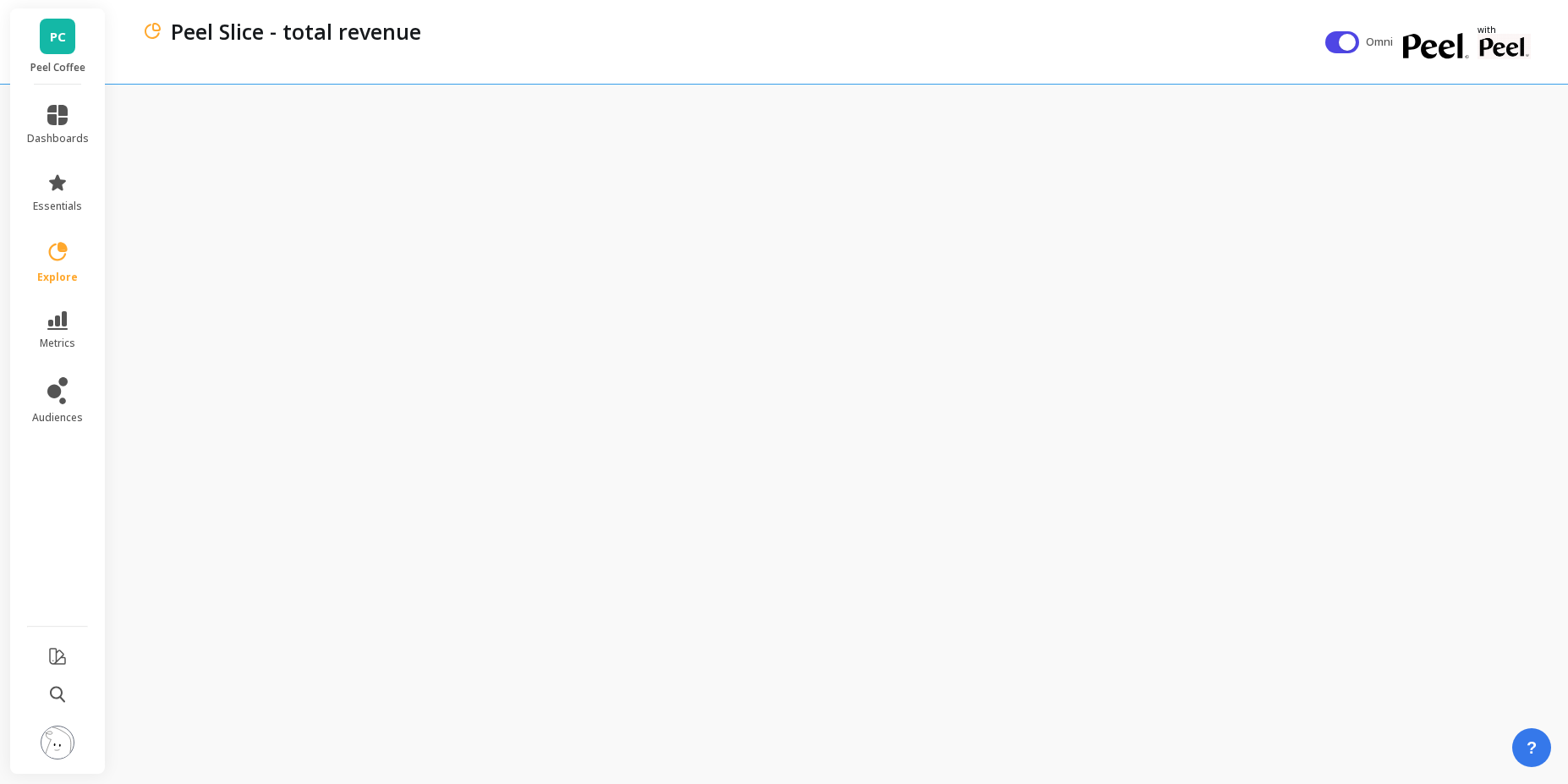
click at [352, 76] on div "Peel Slice - total revenue" at bounding box center [733, 41] width 1183 height 83
click at [459, 77] on div "Peel Slice - total revenue" at bounding box center [733, 41] width 1183 height 83
